Goal: Task Accomplishment & Management: Manage account settings

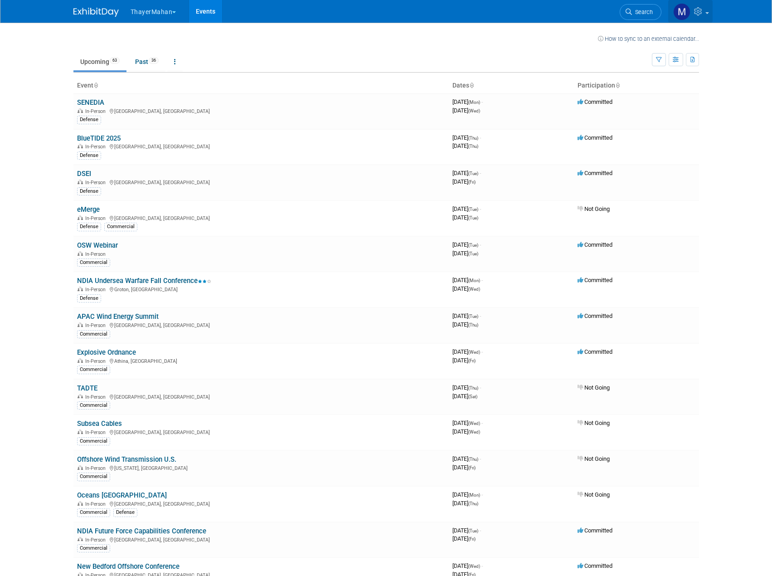
click at [699, 10] on icon at bounding box center [699, 11] width 10 height 8
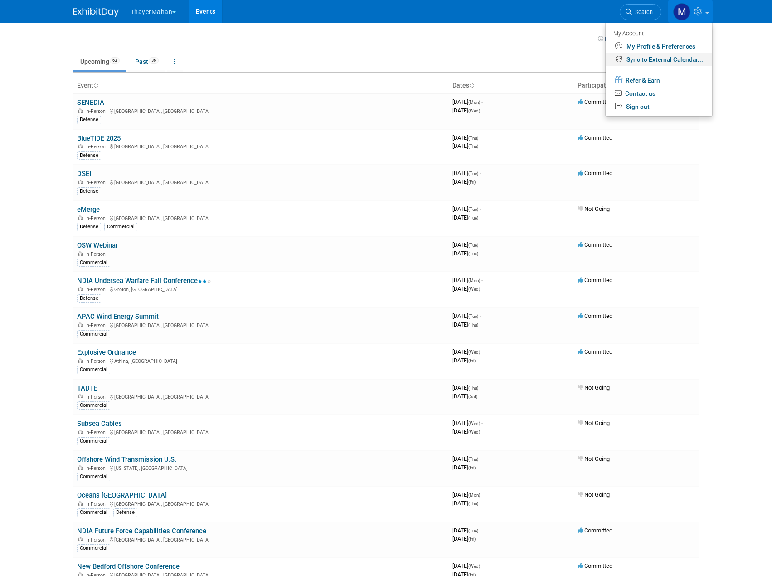
click at [676, 58] on link "Sync to External Calendar..." at bounding box center [659, 59] width 107 height 13
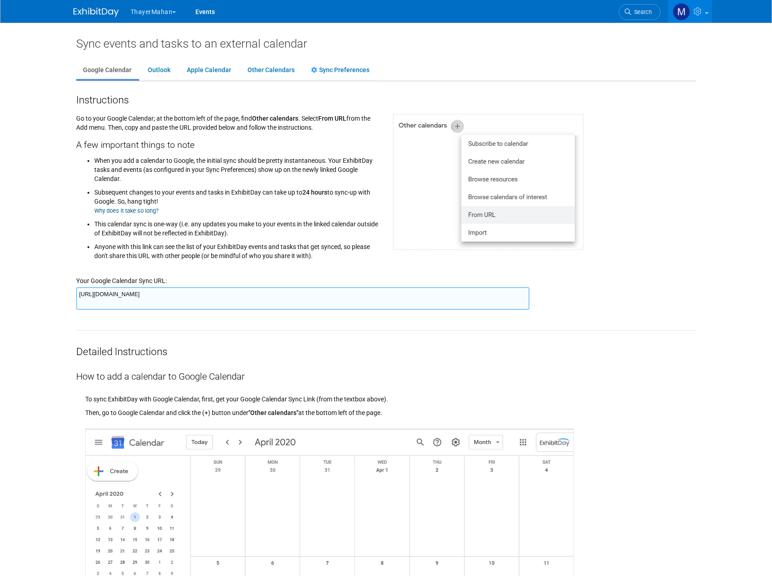
click at [282, 298] on textarea "[URL][DOMAIN_NAME]" at bounding box center [302, 298] width 453 height 23
click at [703, 16] on link at bounding box center [690, 11] width 44 height 23
click at [669, 58] on link "Sync to External Calendar..." at bounding box center [658, 59] width 107 height 13
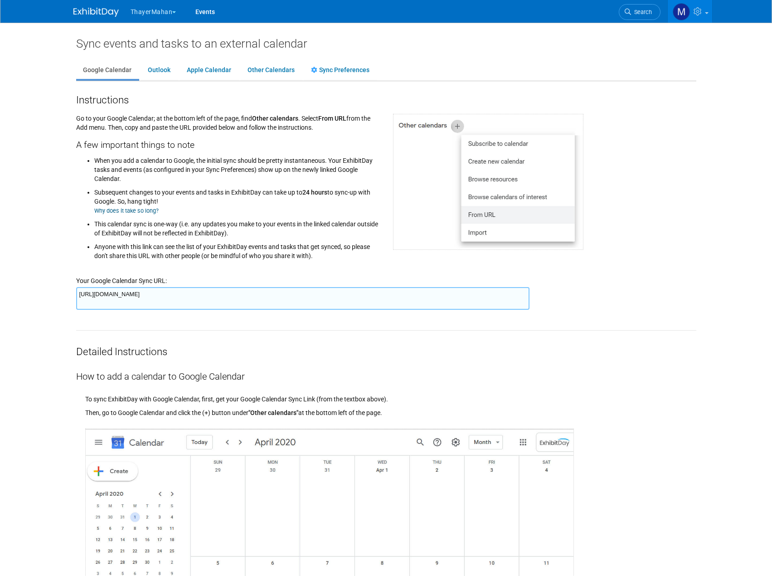
click at [629, 131] on div at bounding box center [544, 178] width 317 height 143
click at [689, 15] on link at bounding box center [690, 11] width 44 height 23
click at [672, 48] on link "My Profile & Preferences" at bounding box center [658, 46] width 107 height 13
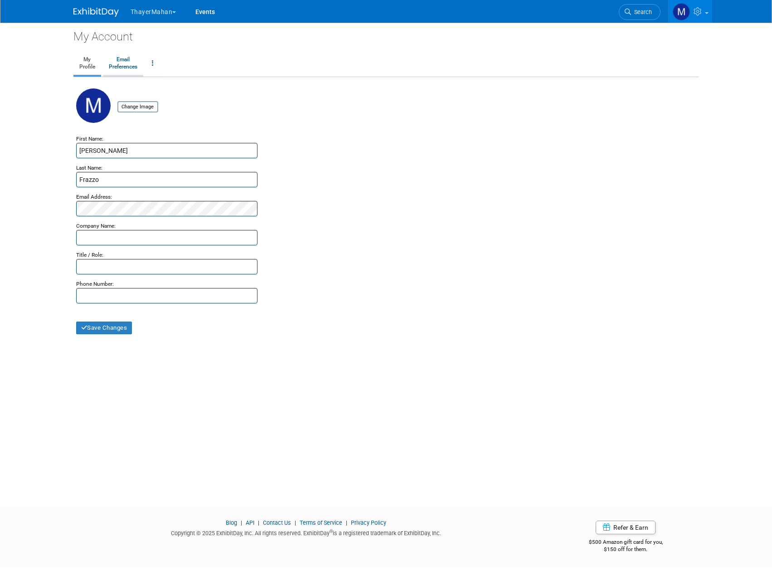
click at [121, 63] on link "Email Preferences" at bounding box center [123, 63] width 40 height 23
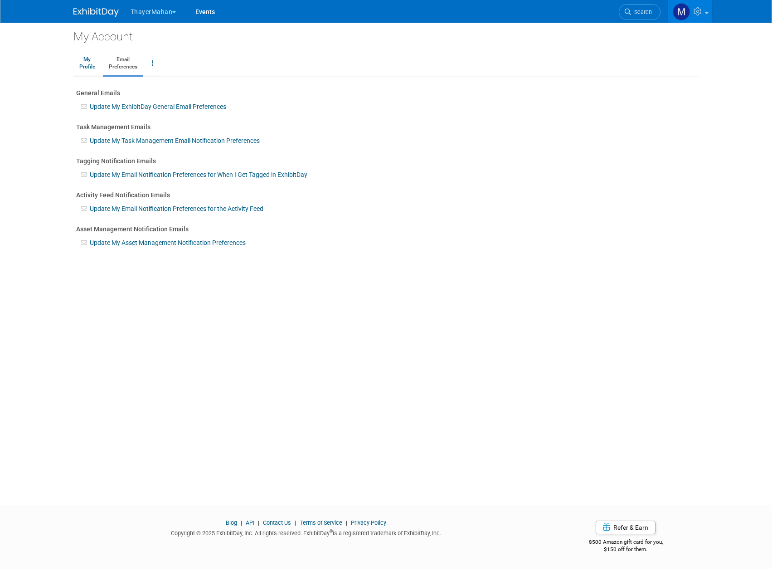
click at [700, 19] on link at bounding box center [690, 11] width 44 height 23
click at [664, 61] on link "Sync to External Calendar..." at bounding box center [658, 59] width 107 height 13
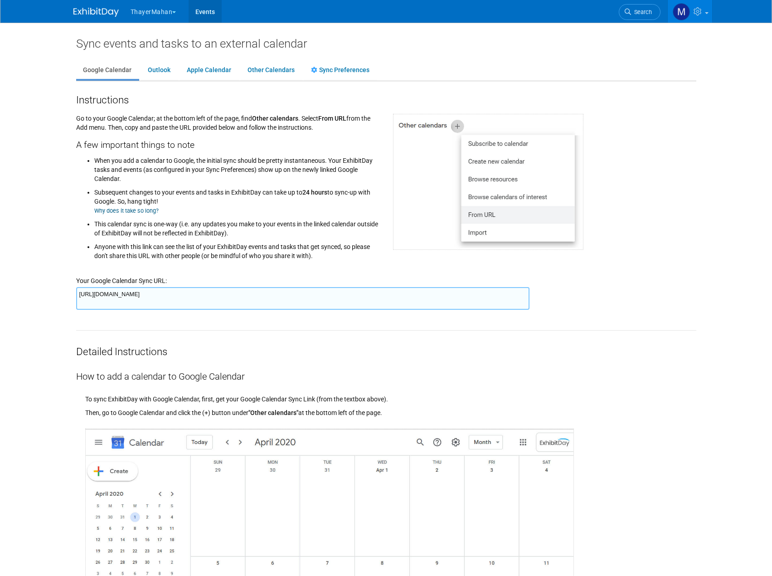
click at [197, 10] on link "Events" at bounding box center [205, 11] width 33 height 23
